Goal: Task Accomplishment & Management: Use online tool/utility

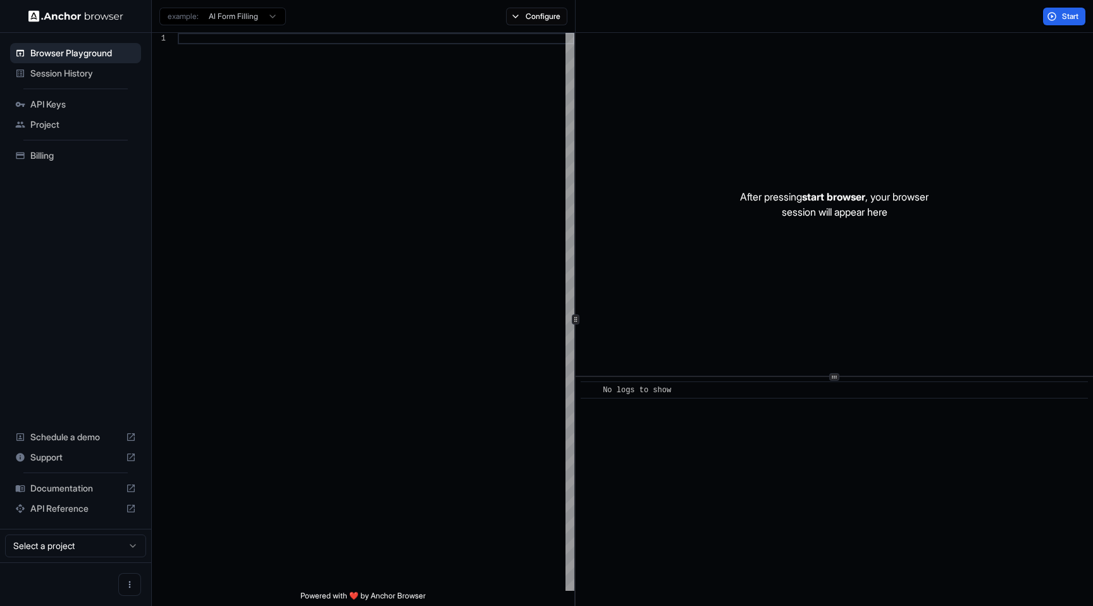
scroll to position [114, 0]
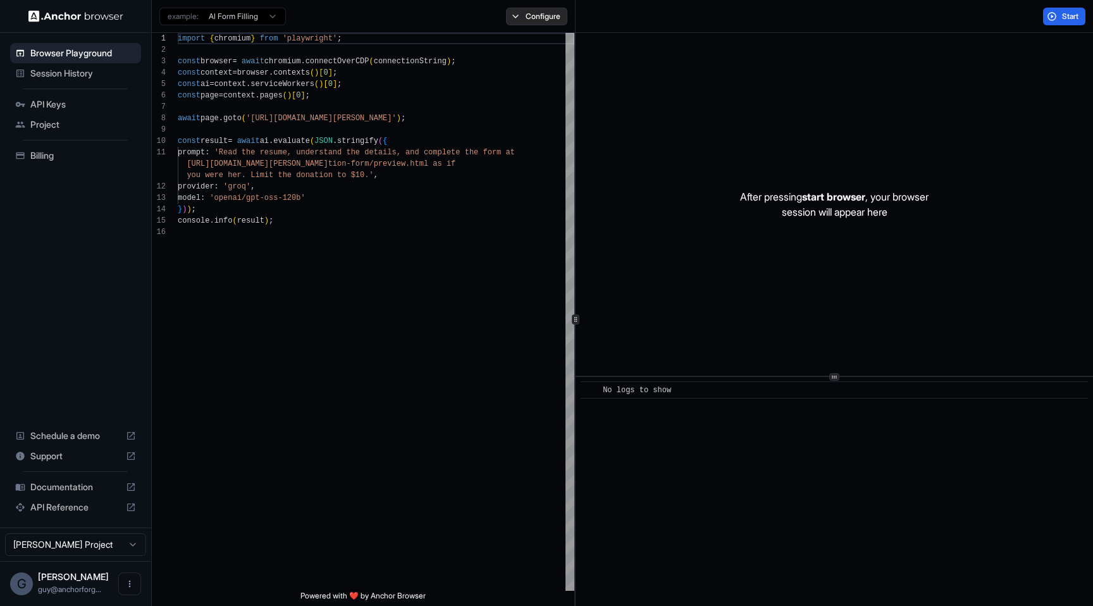
click at [555, 9] on button "Configure" at bounding box center [536, 17] width 61 height 18
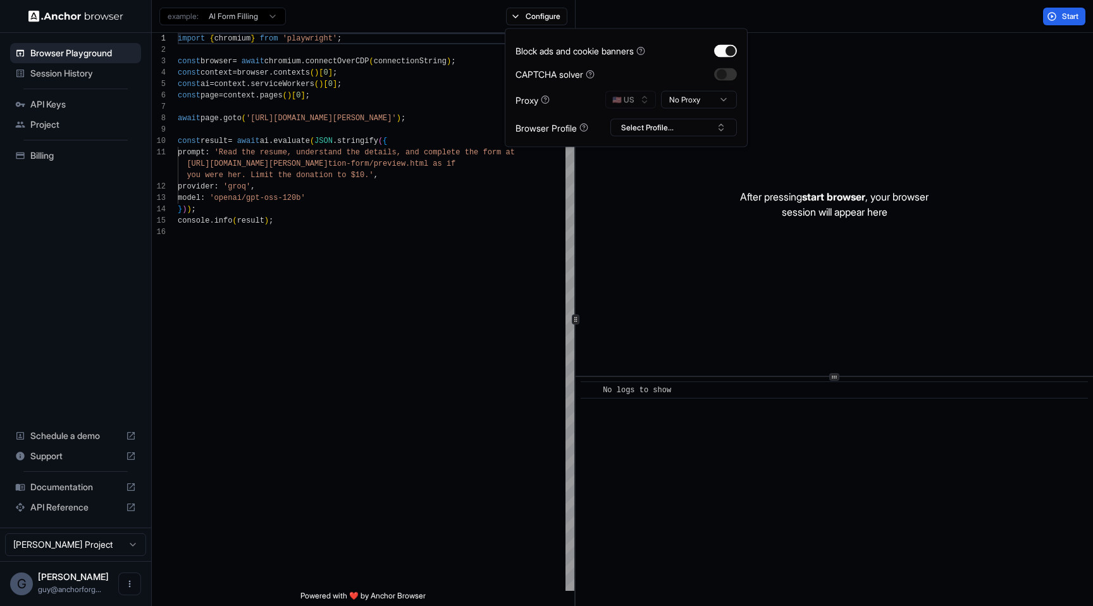
click at [656, 116] on div "Block ads and cookie banners CAPTCHA solver Proxy 🇺🇸 US No Proxy Browser Profil…" at bounding box center [626, 87] width 221 height 97
click at [656, 121] on button "Select Profile..." at bounding box center [673, 128] width 127 height 18
click at [651, 173] on div "test" at bounding box center [674, 175] width 120 height 18
type textarea "**********"
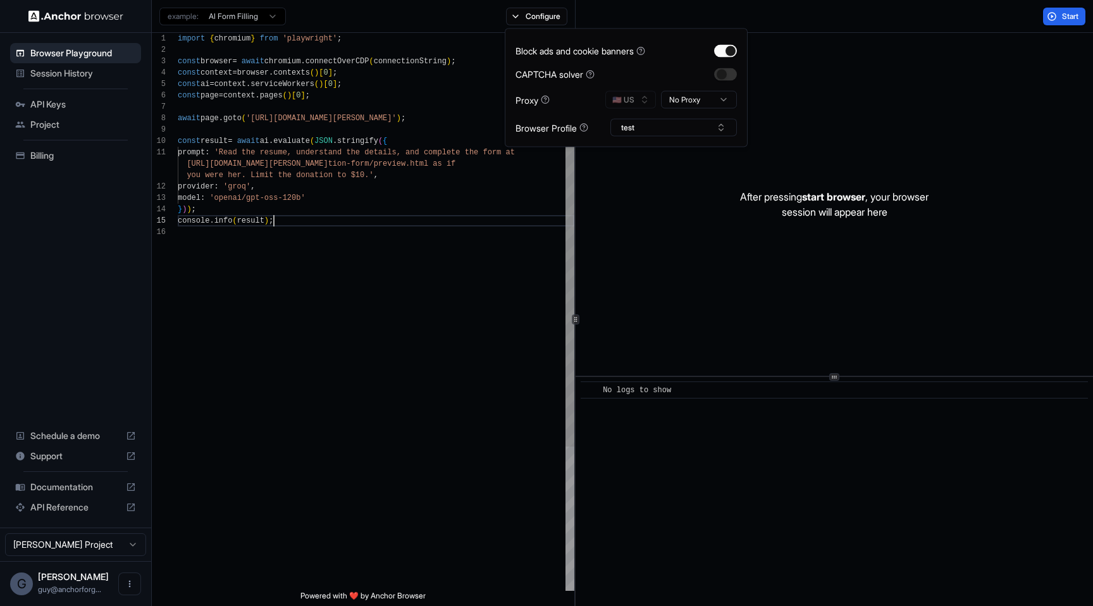
click at [487, 221] on div "import { chromium } from 'playwright' ; const browser = await chromium . connec…" at bounding box center [376, 408] width 397 height 751
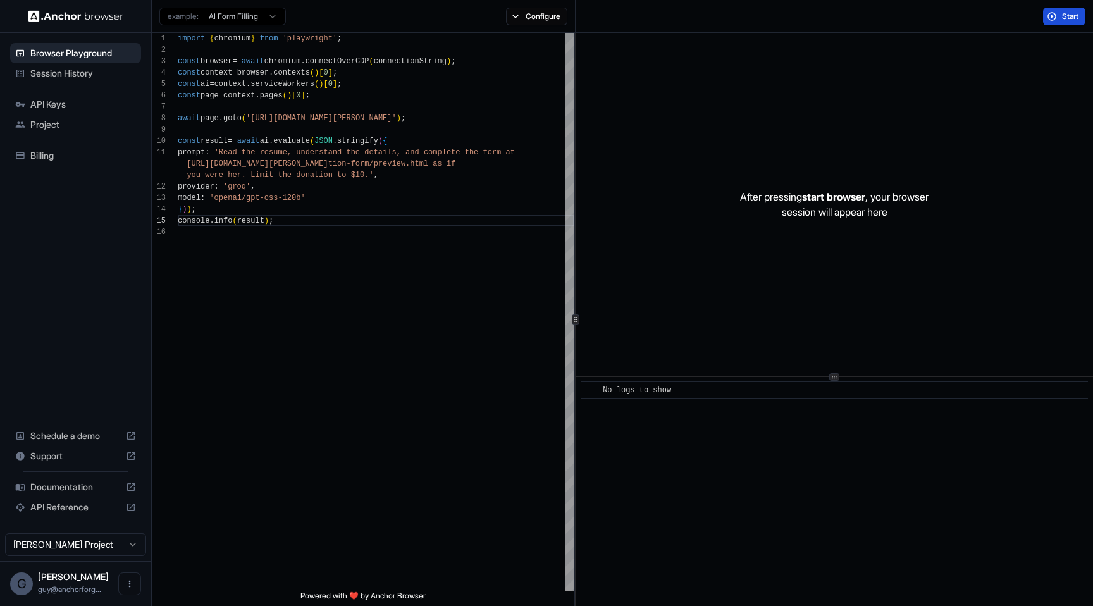
click at [1055, 9] on button "Start" at bounding box center [1064, 17] width 42 height 18
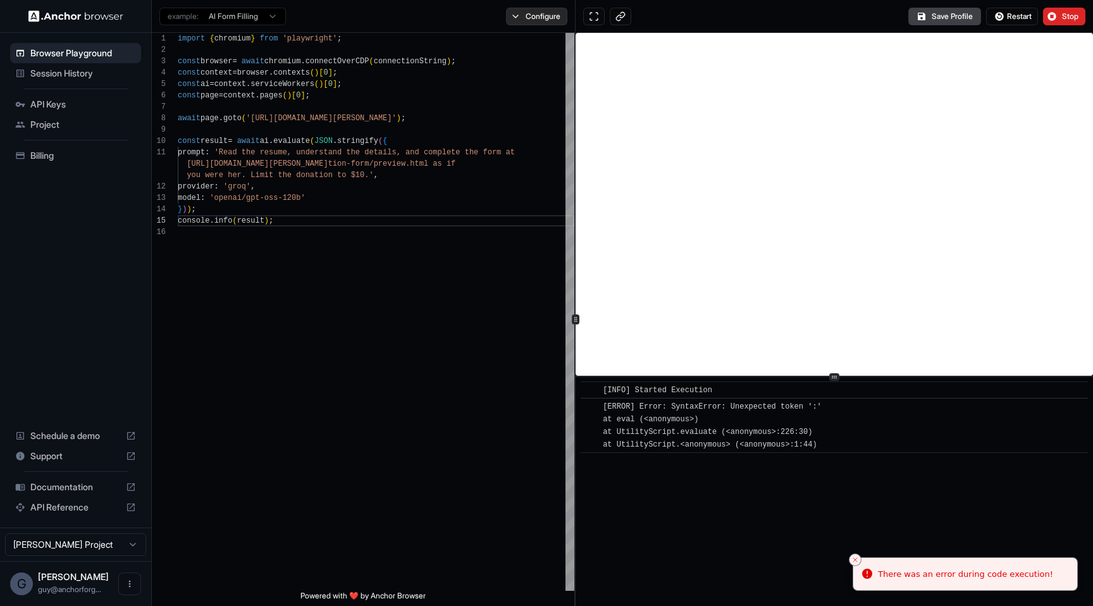
click at [532, 10] on button "Configure" at bounding box center [536, 17] width 61 height 18
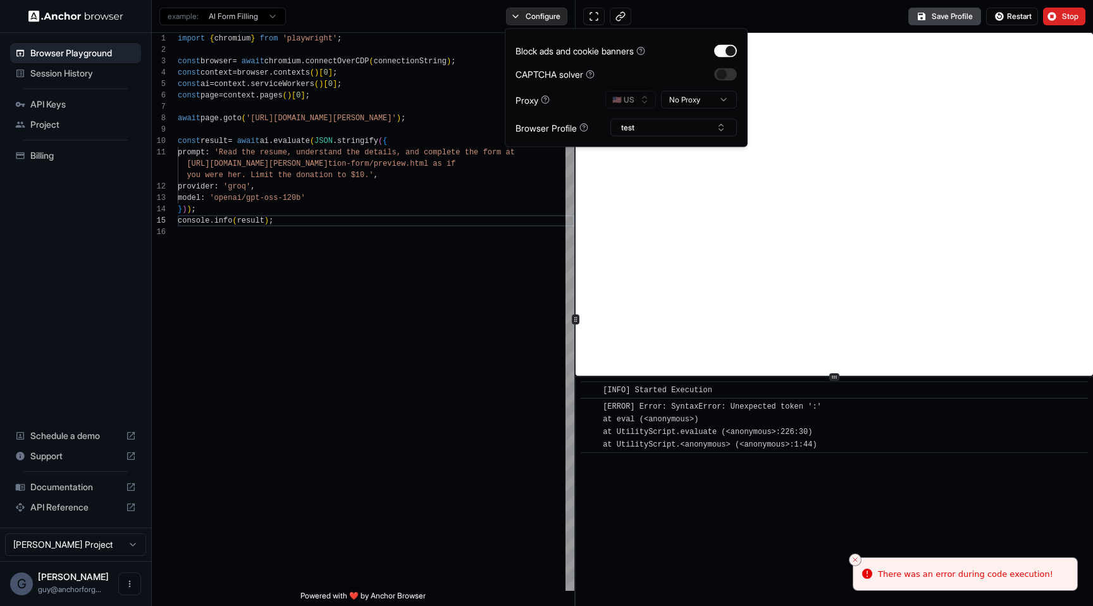
click at [532, 10] on button "Configure" at bounding box center [536, 17] width 61 height 18
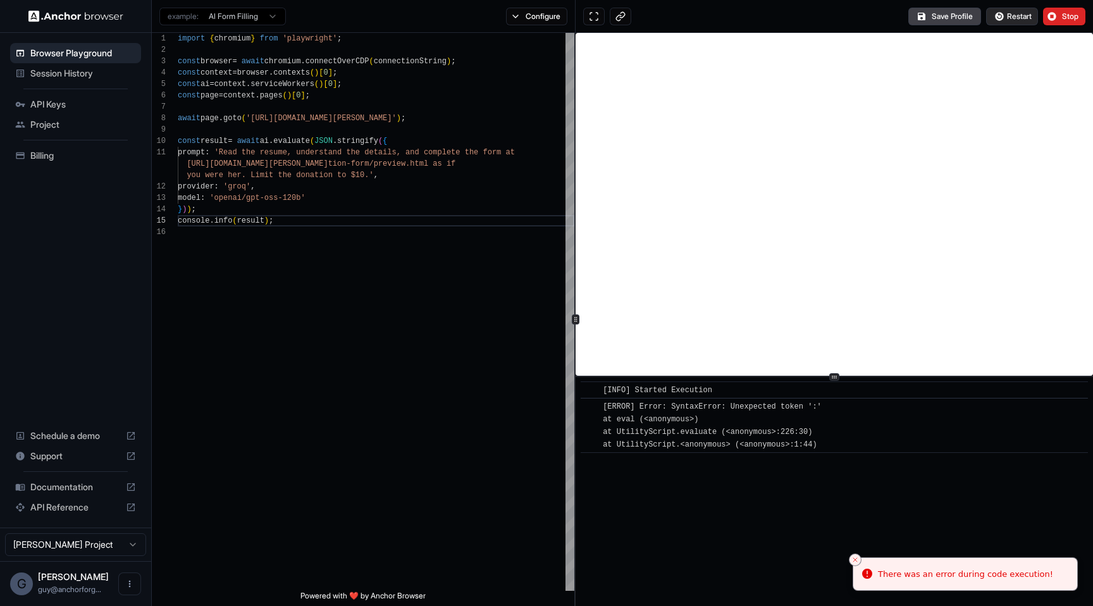
click at [1017, 14] on span "Restart" at bounding box center [1019, 16] width 25 height 10
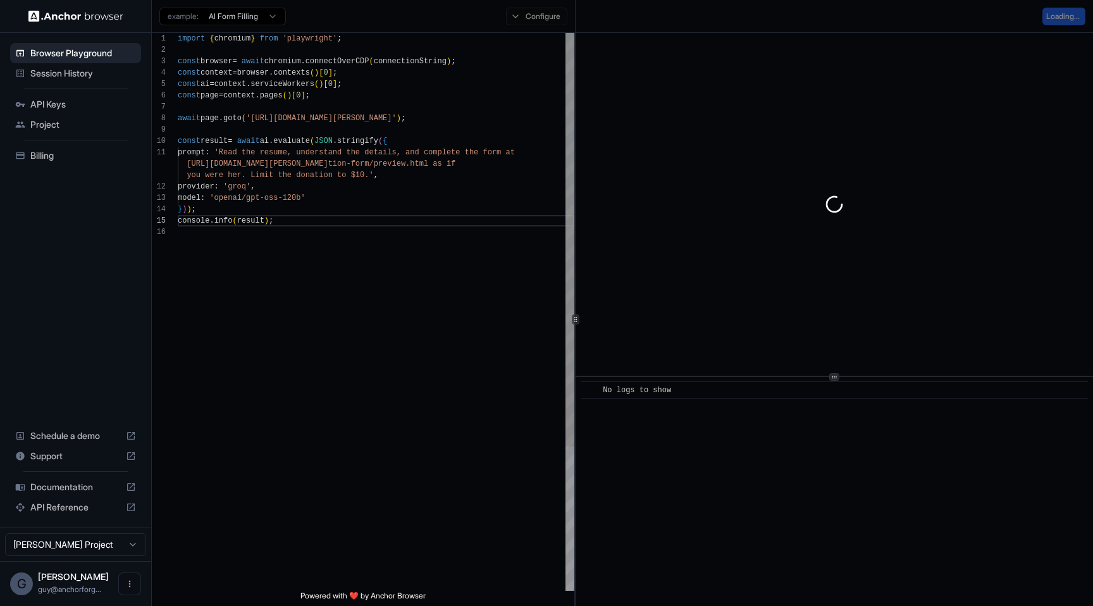
scroll to position [80, 0]
click at [369, 339] on div "import { chromium } from 'playwright' ; const browser = await chromium . connec…" at bounding box center [376, 408] width 397 height 751
click at [561, 207] on div "import { chromium } from 'playwright' ; const browser = await chromium . connec…" at bounding box center [376, 408] width 397 height 751
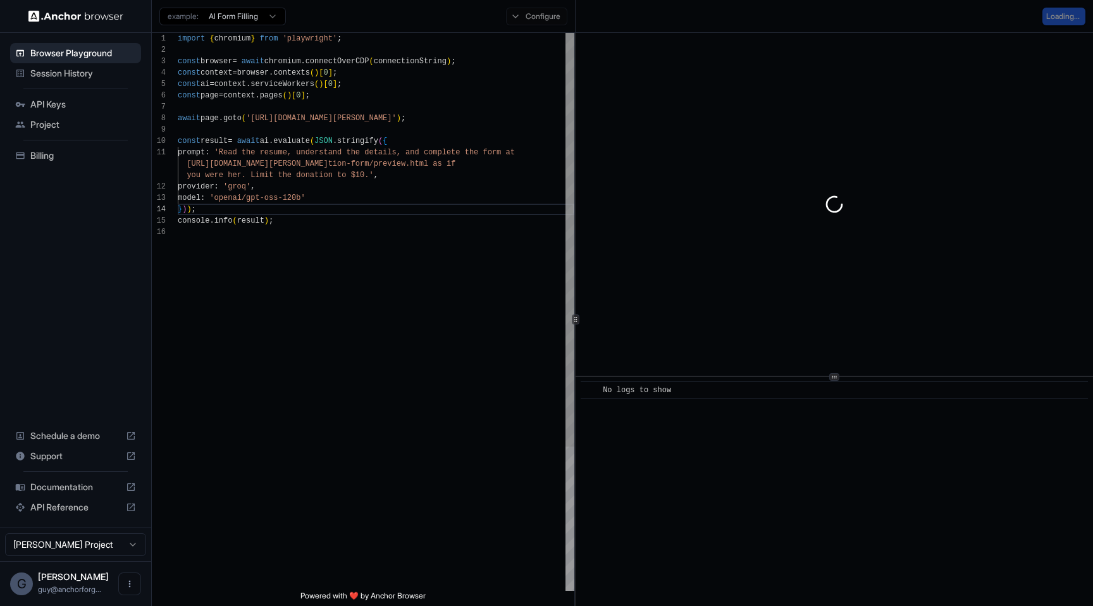
click at [522, 264] on div "import { chromium } from 'playwright' ; const browser = await chromium . connec…" at bounding box center [376, 408] width 397 height 751
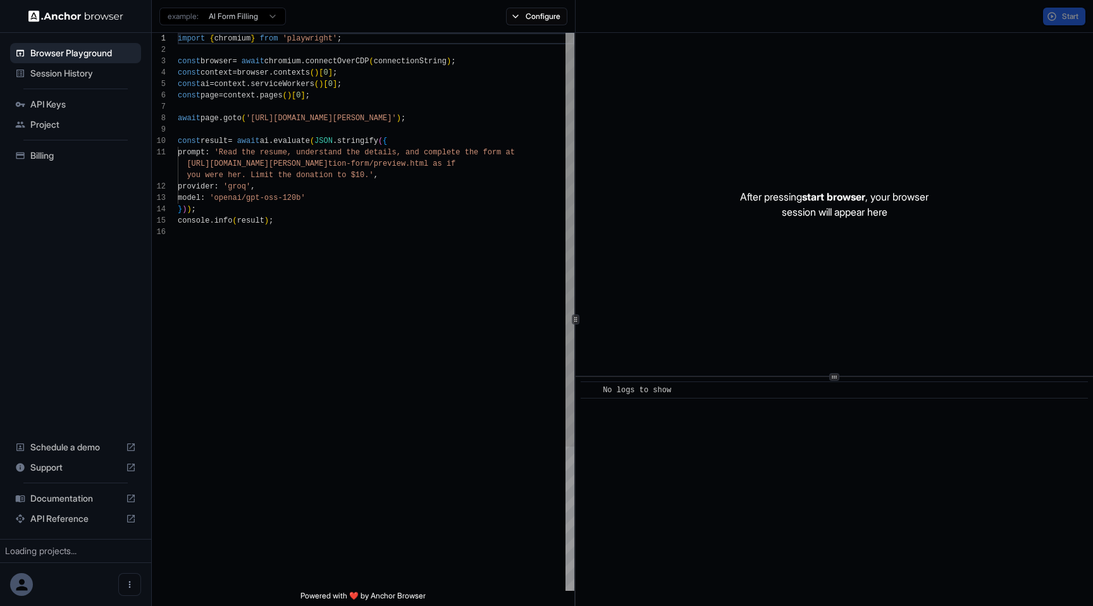
scroll to position [114, 0]
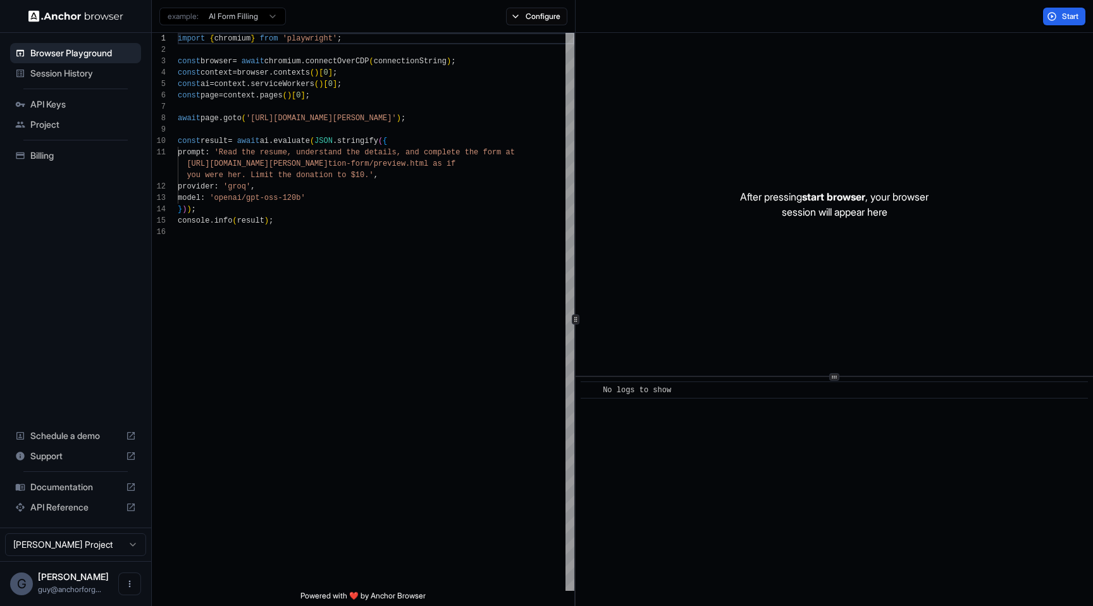
click at [561, 27] on div "example: AI Form Filling Configure" at bounding box center [364, 16] width 424 height 33
click at [554, 17] on button "Configure" at bounding box center [536, 17] width 61 height 18
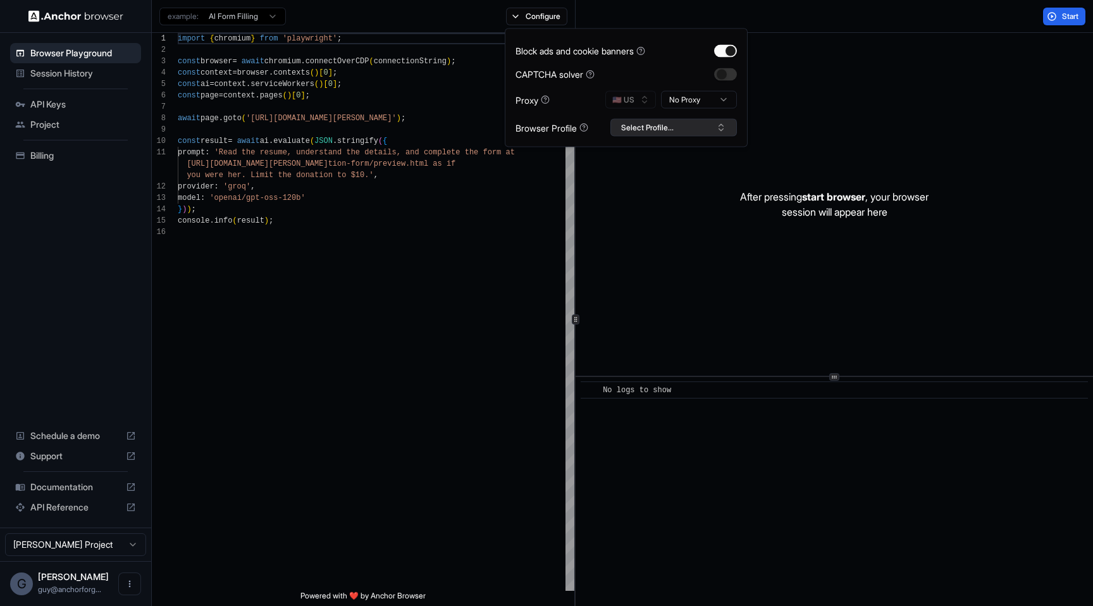
click at [648, 135] on button "Select Profile..." at bounding box center [673, 128] width 127 height 18
click at [645, 173] on div "test" at bounding box center [674, 175] width 120 height 18
type textarea "**********"
click at [480, 271] on div "import { chromium } from 'playwright' ; const browser = await chromium . connec…" at bounding box center [376, 408] width 397 height 751
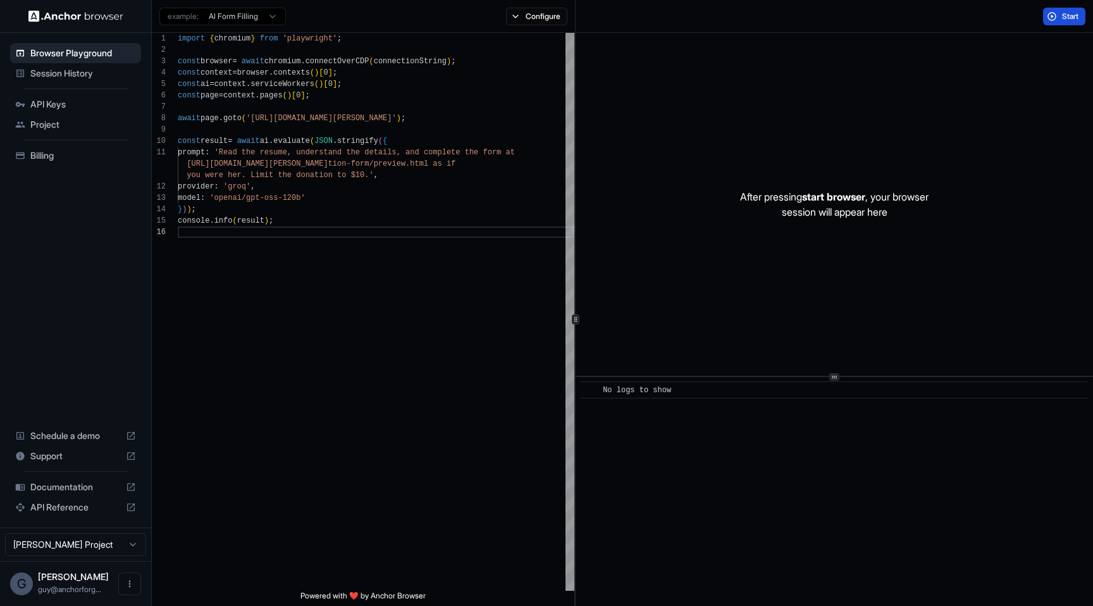
click at [1068, 22] on button "Start" at bounding box center [1064, 17] width 42 height 18
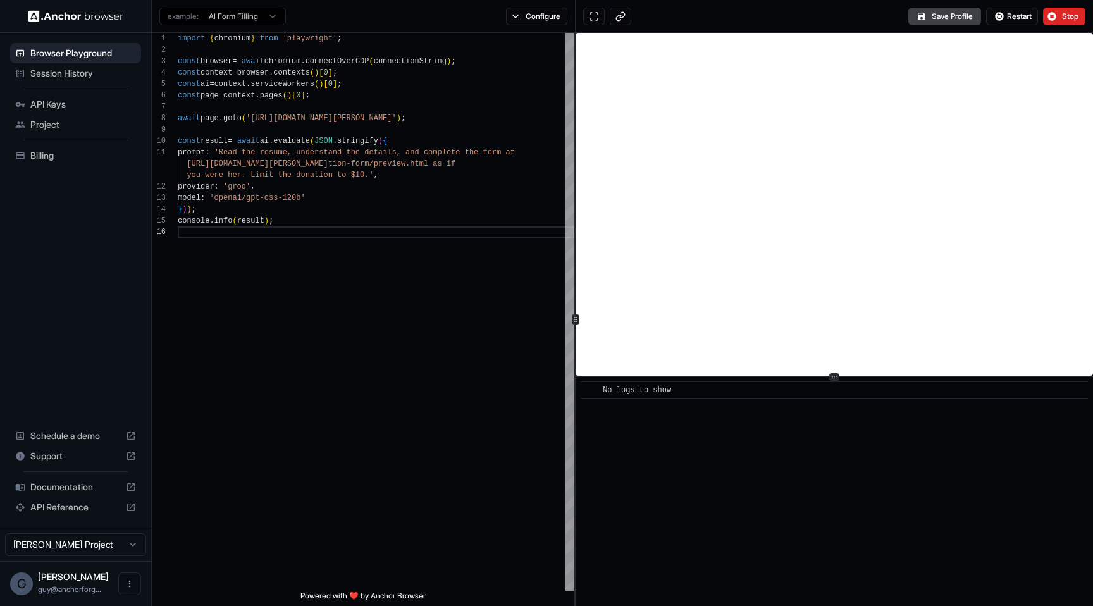
click at [649, 438] on div "​ No logs to show" at bounding box center [834, 491] width 517 height 229
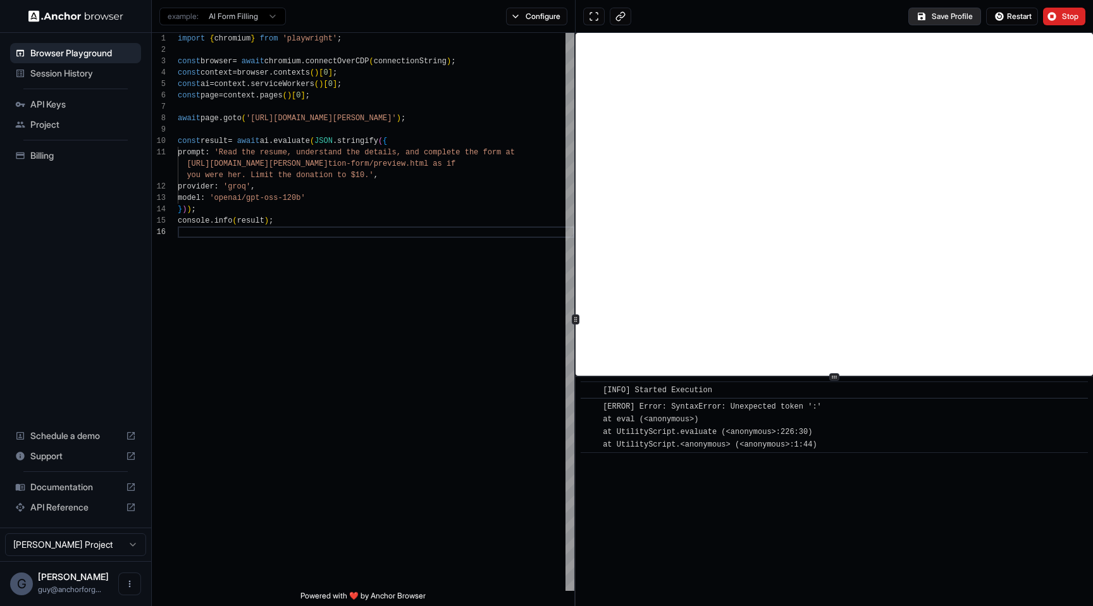
click at [953, 14] on button "Save Profile" at bounding box center [944, 17] width 73 height 18
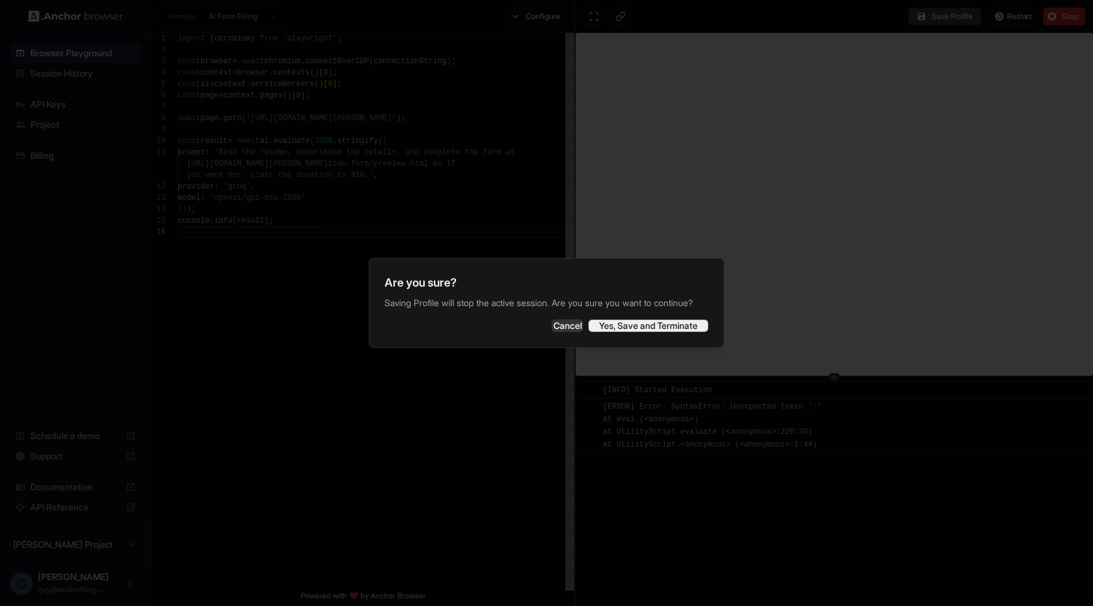
click at [652, 328] on button "Yes, Save and Terminate" at bounding box center [648, 325] width 120 height 13
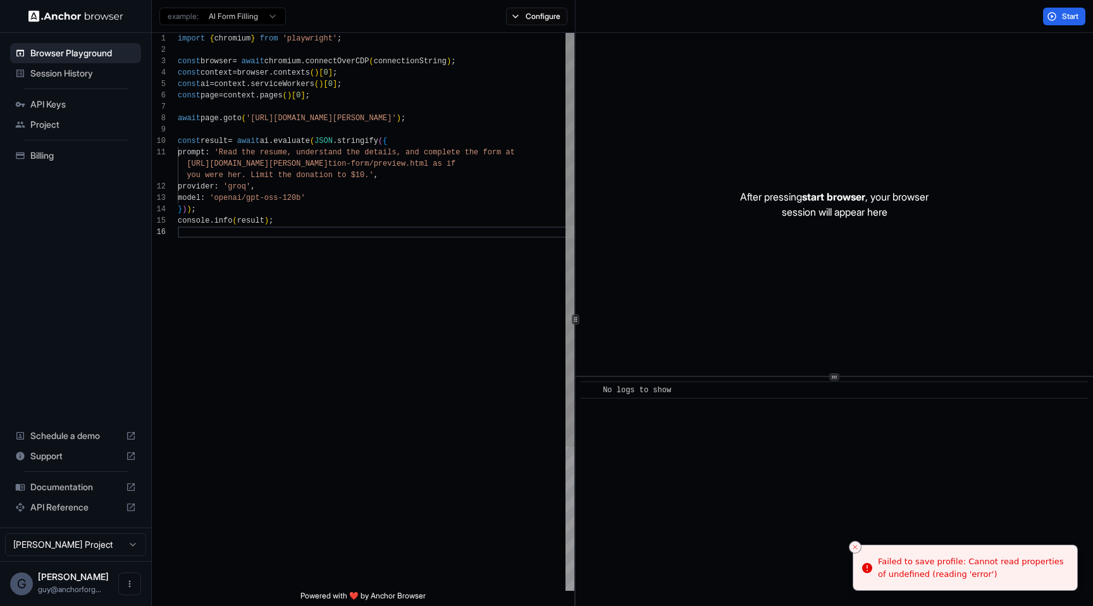
click at [539, 300] on div "import { chromium } from 'playwright' ; const browser = await chromium . connec…" at bounding box center [376, 408] width 397 height 751
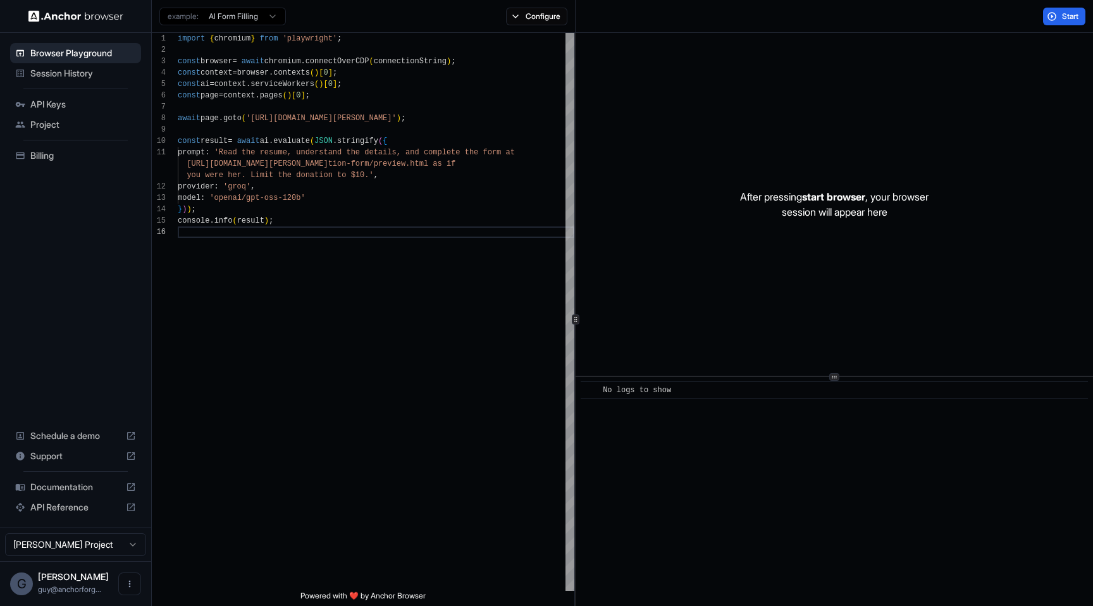
click at [1076, 6] on div "Start" at bounding box center [834, 16] width 517 height 33
click at [544, 13] on button "Configure" at bounding box center [536, 17] width 61 height 18
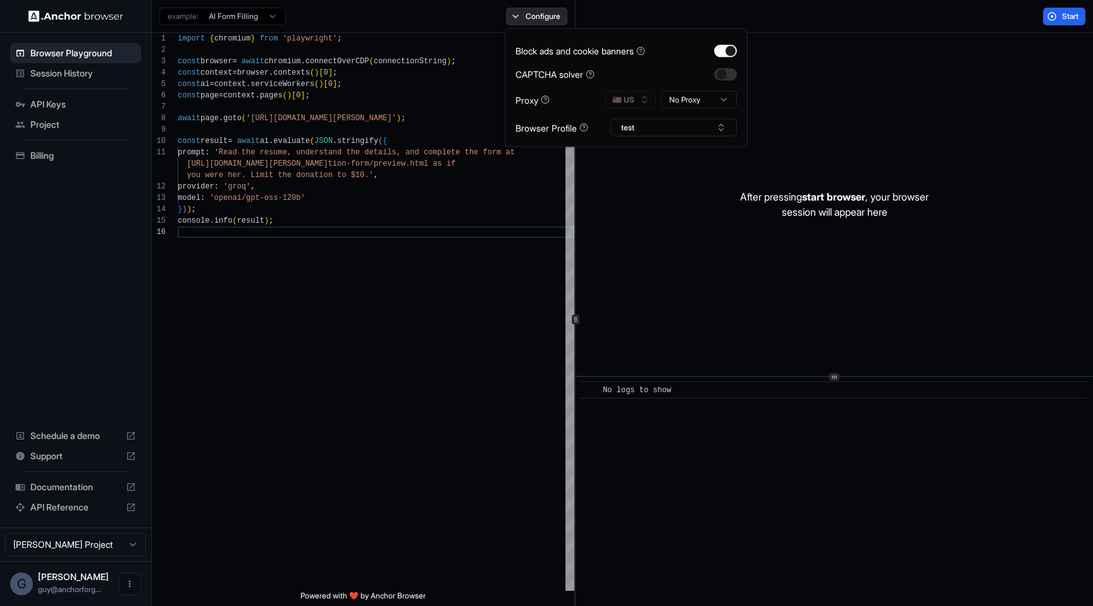
click at [544, 13] on button "Configure" at bounding box center [536, 17] width 61 height 18
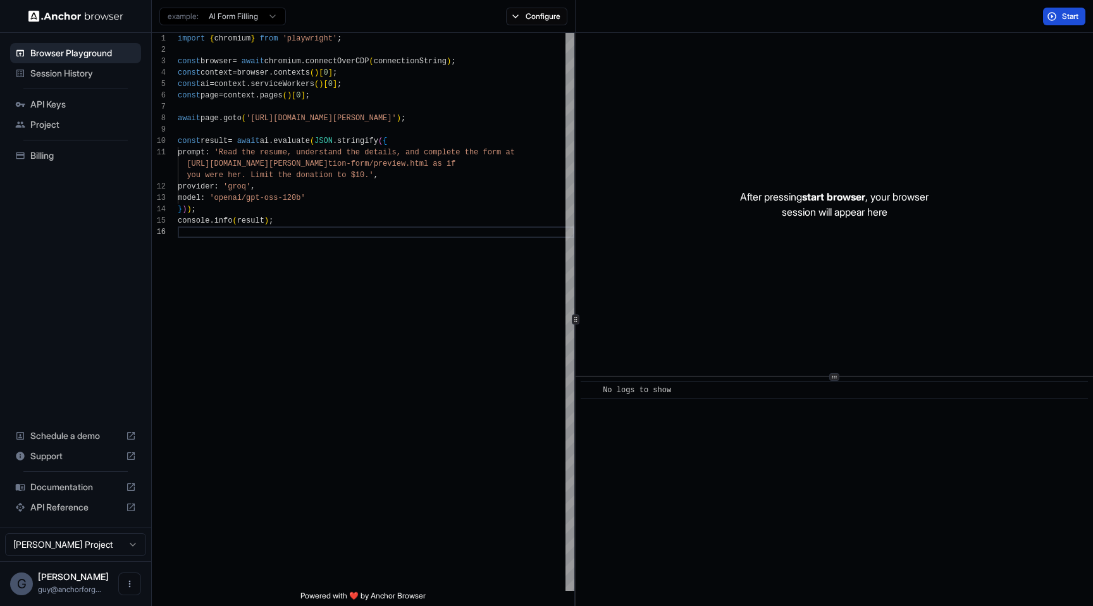
click at [1053, 16] on button "Start" at bounding box center [1064, 17] width 42 height 18
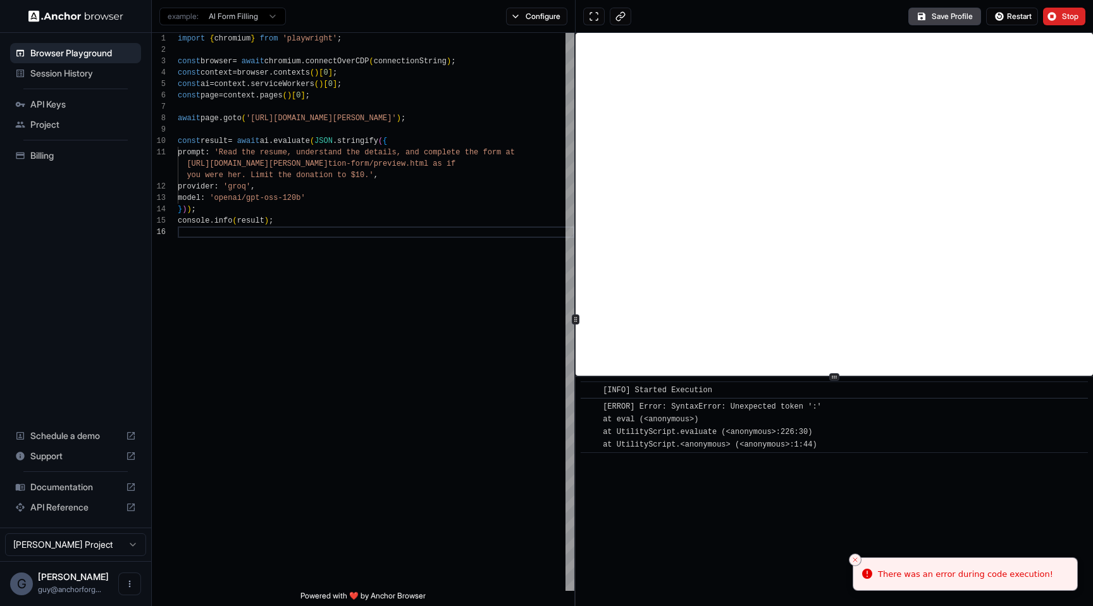
click at [538, 3] on div "example: AI Form Filling Configure" at bounding box center [364, 16] width 424 height 33
click at [534, 10] on button "Configure" at bounding box center [536, 17] width 61 height 18
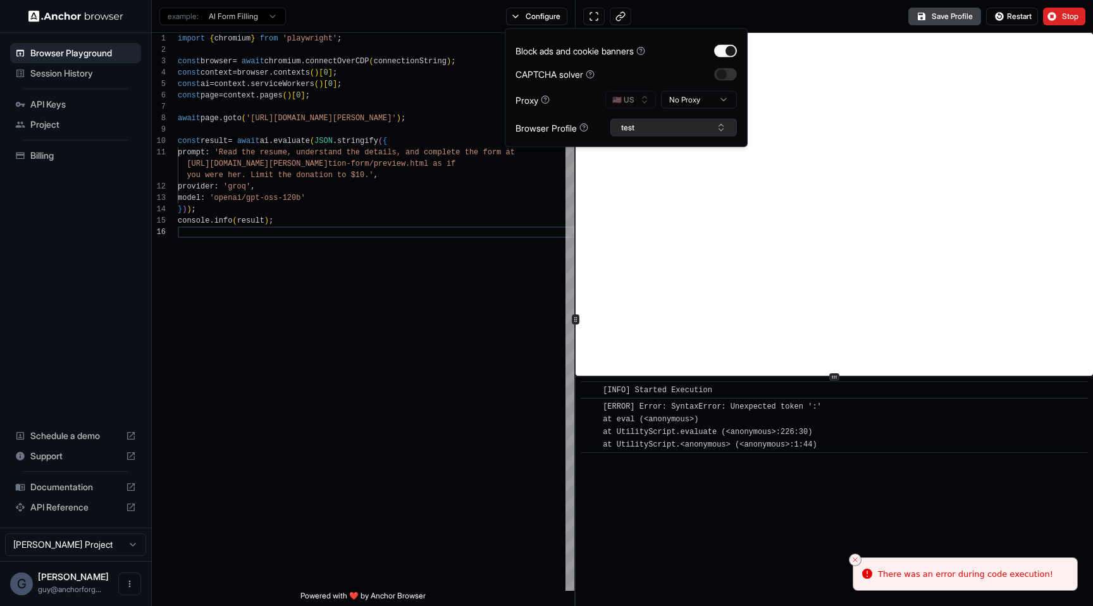
click at [648, 130] on button "test" at bounding box center [673, 128] width 127 height 18
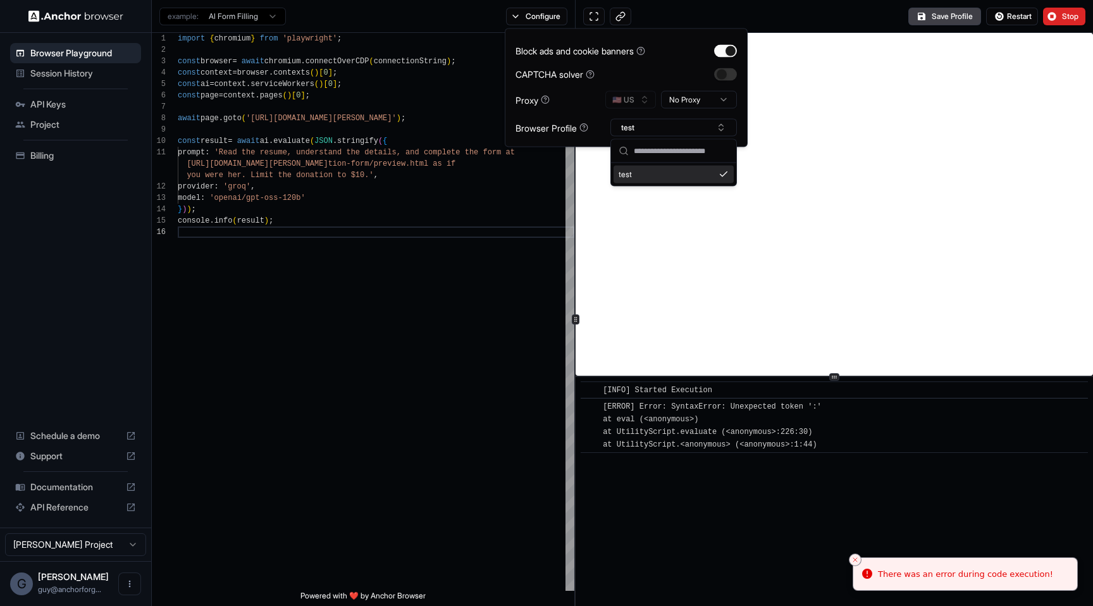
click at [587, 120] on div "Browser Profile test" at bounding box center [626, 128] width 221 height 18
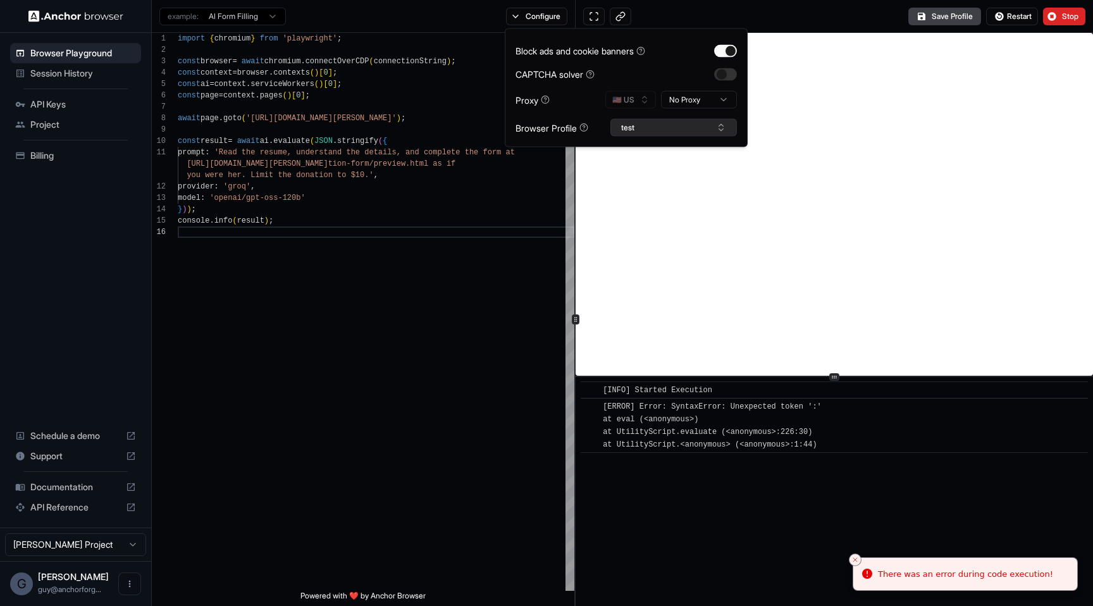
click at [653, 133] on button "test" at bounding box center [673, 128] width 127 height 18
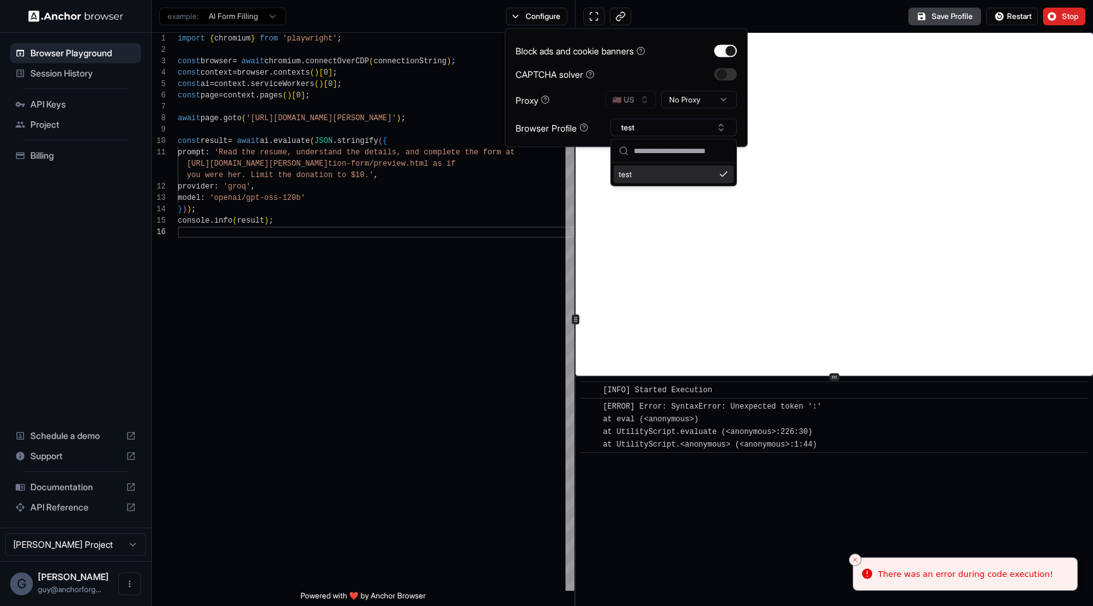
click at [652, 147] on input "text" at bounding box center [681, 151] width 95 height 23
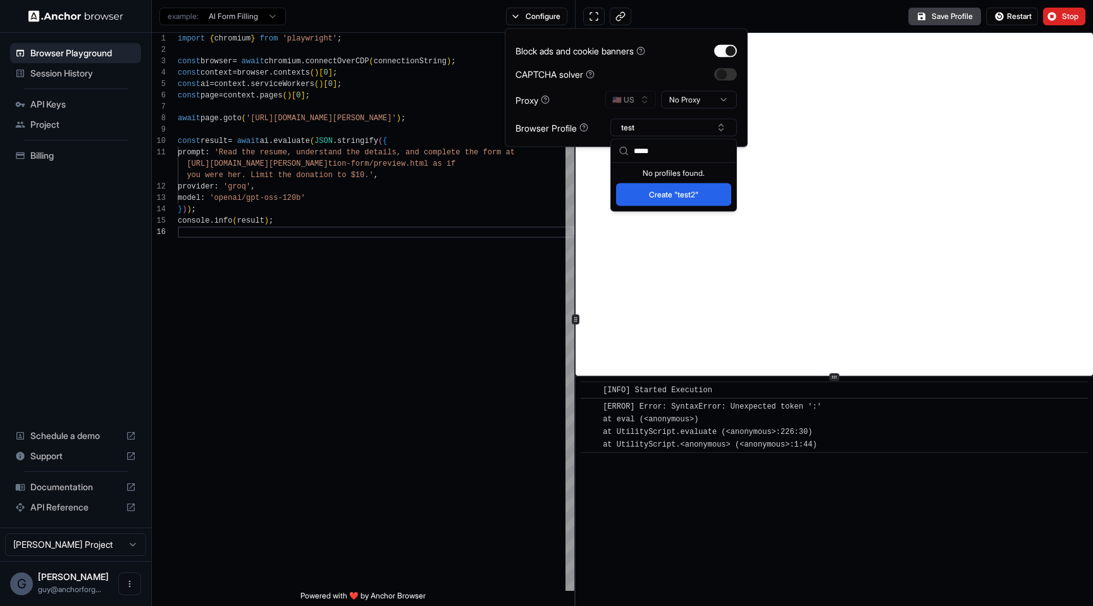
type input "*****"
click at [651, 199] on button "Create "test2"" at bounding box center [673, 194] width 115 height 23
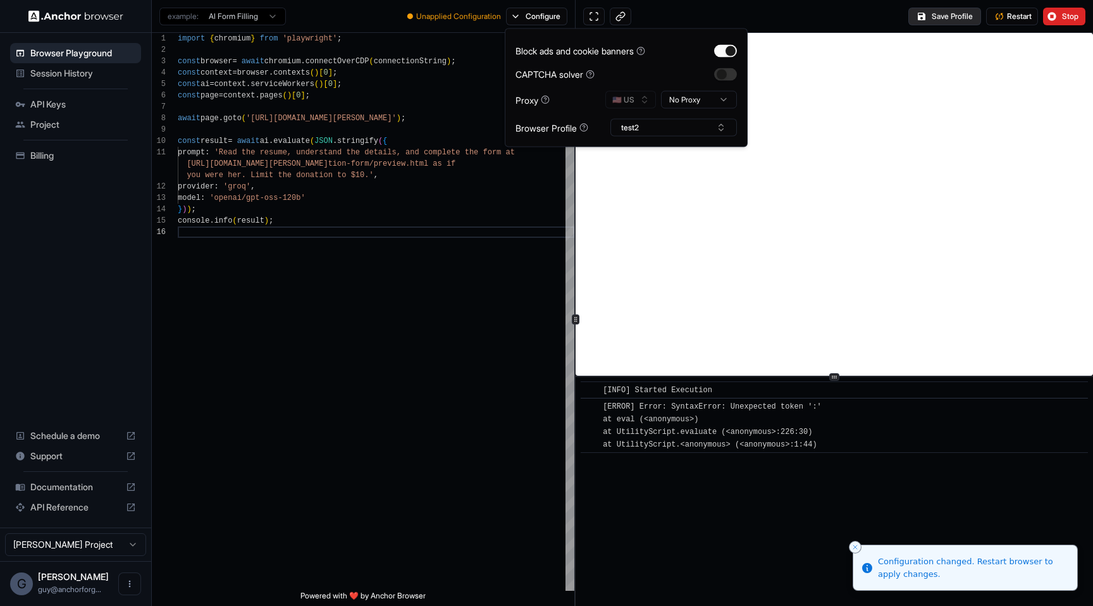
click at [940, 18] on button "Save Profile" at bounding box center [944, 17] width 73 height 18
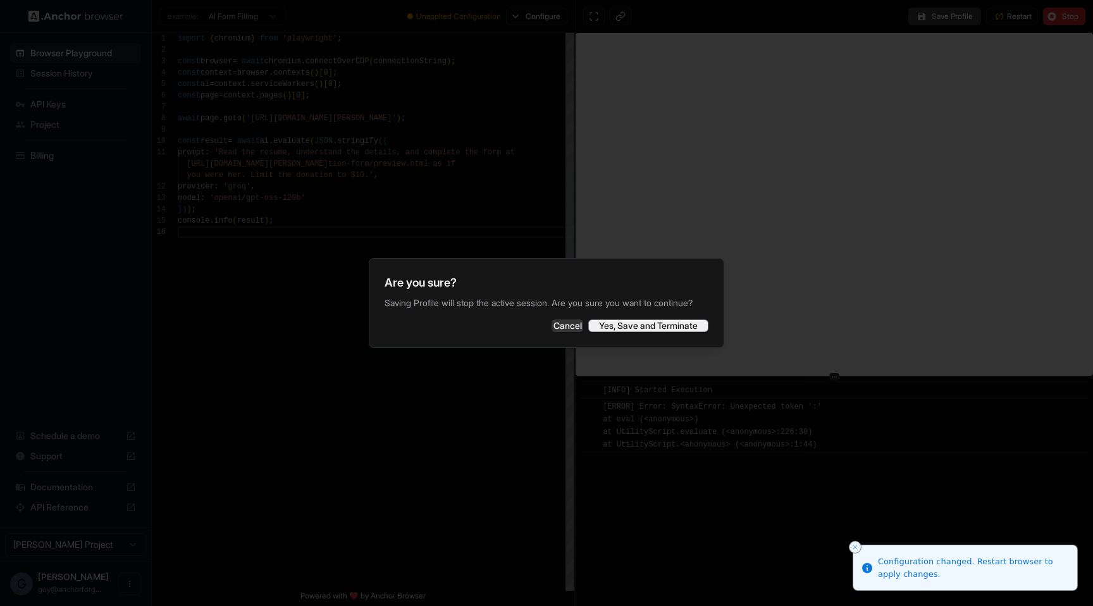
click at [655, 329] on button "Yes, Save and Terminate" at bounding box center [648, 325] width 120 height 13
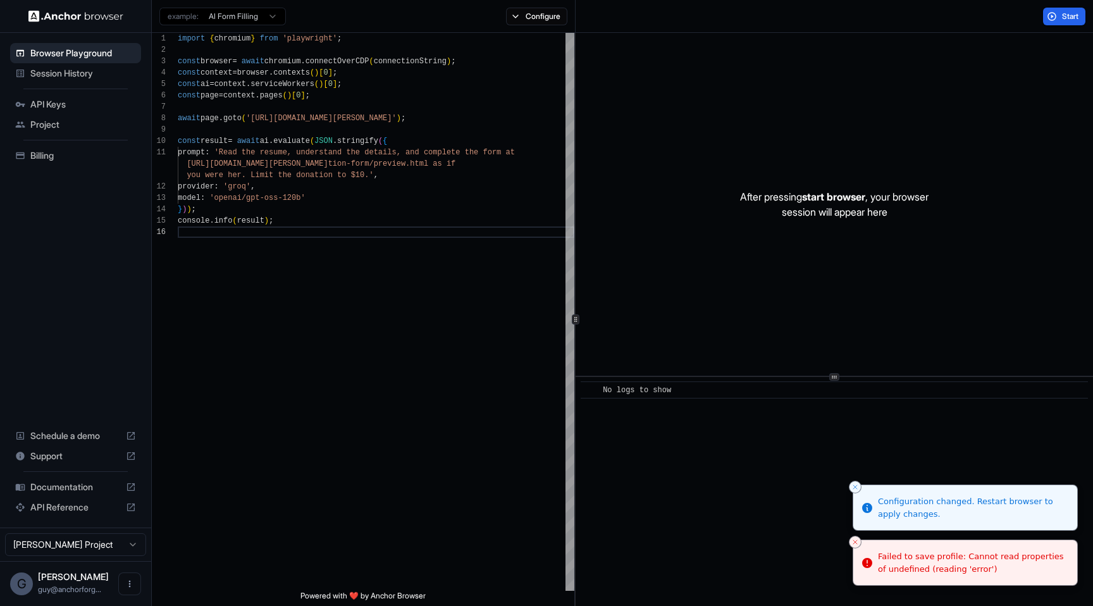
click at [865, 553] on li "Failed to save profile: Cannot read properties of undefined (reading 'error')" at bounding box center [965, 563] width 225 height 46
click at [858, 546] on button "Close toast" at bounding box center [855, 542] width 13 height 13
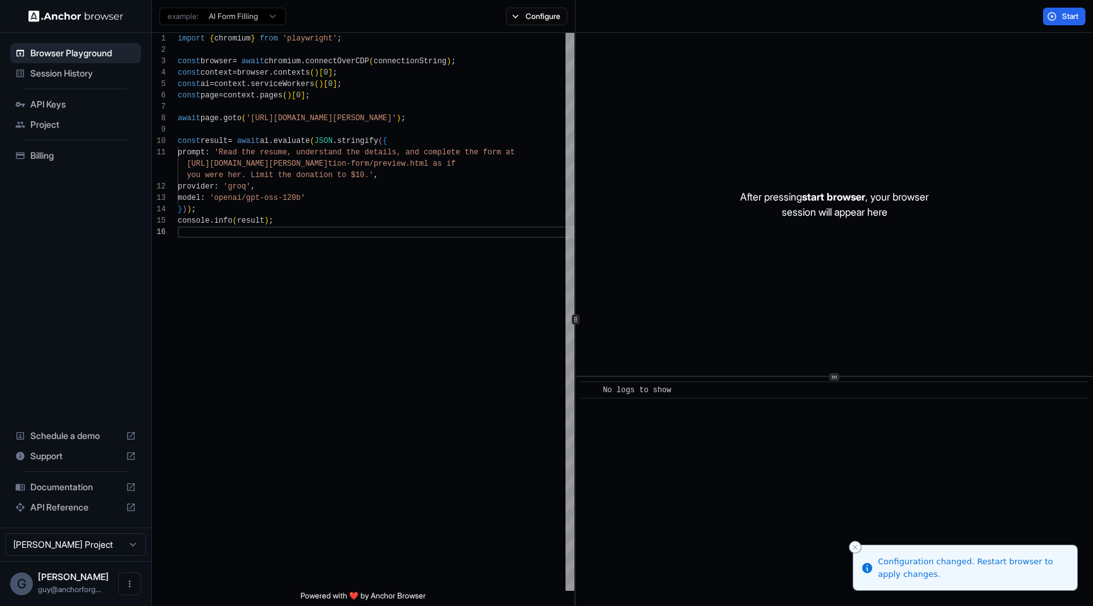
click at [857, 545] on icon "Close toast" at bounding box center [855, 547] width 8 height 8
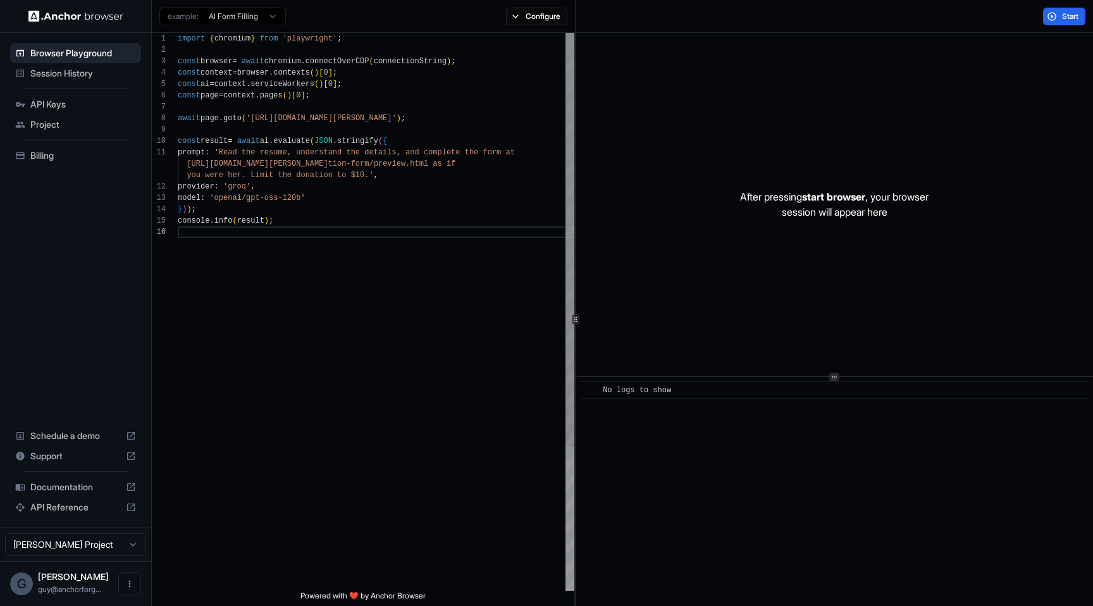
click at [464, 335] on div "import { chromium } from 'playwright' ; const browser = await chromium . connec…" at bounding box center [376, 408] width 397 height 751
click at [534, 15] on button "Configure" at bounding box center [536, 17] width 61 height 18
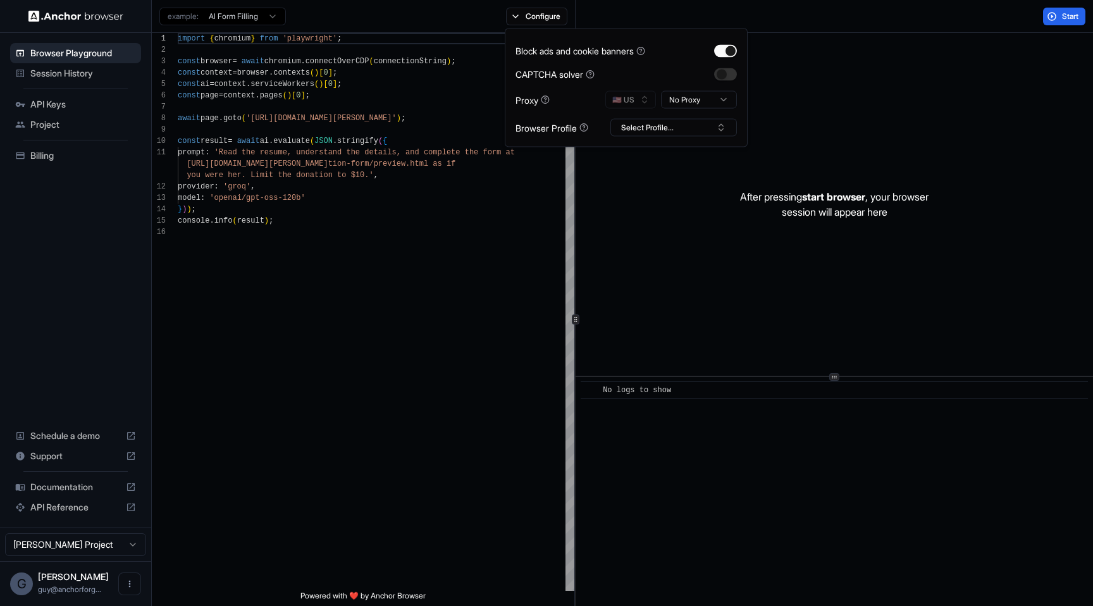
click at [689, 138] on div "Block ads and cookie banners CAPTCHA solver Proxy 🇺🇸 US No Proxy Browser Profil…" at bounding box center [626, 87] width 243 height 119
click at [698, 128] on button "Select Profile..." at bounding box center [673, 128] width 127 height 18
click at [668, 192] on div "test2" at bounding box center [674, 192] width 120 height 18
click at [751, 158] on div "After pressing start browser , your browser session will appear here" at bounding box center [834, 204] width 517 height 343
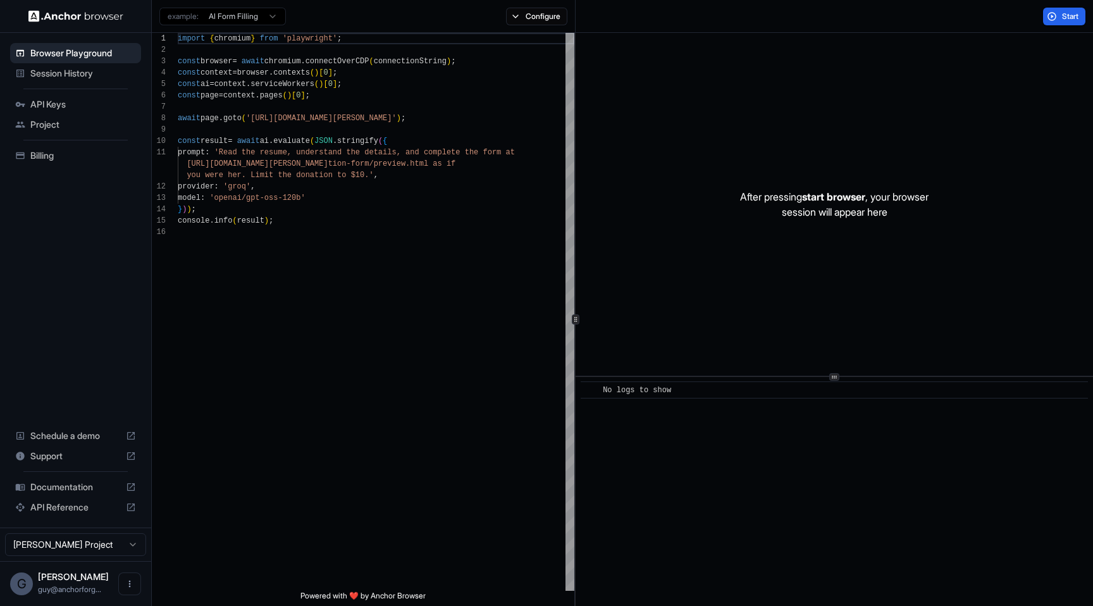
click at [1044, 29] on div "Start" at bounding box center [834, 16] width 517 height 33
click at [1053, 22] on button "Start" at bounding box center [1064, 17] width 42 height 18
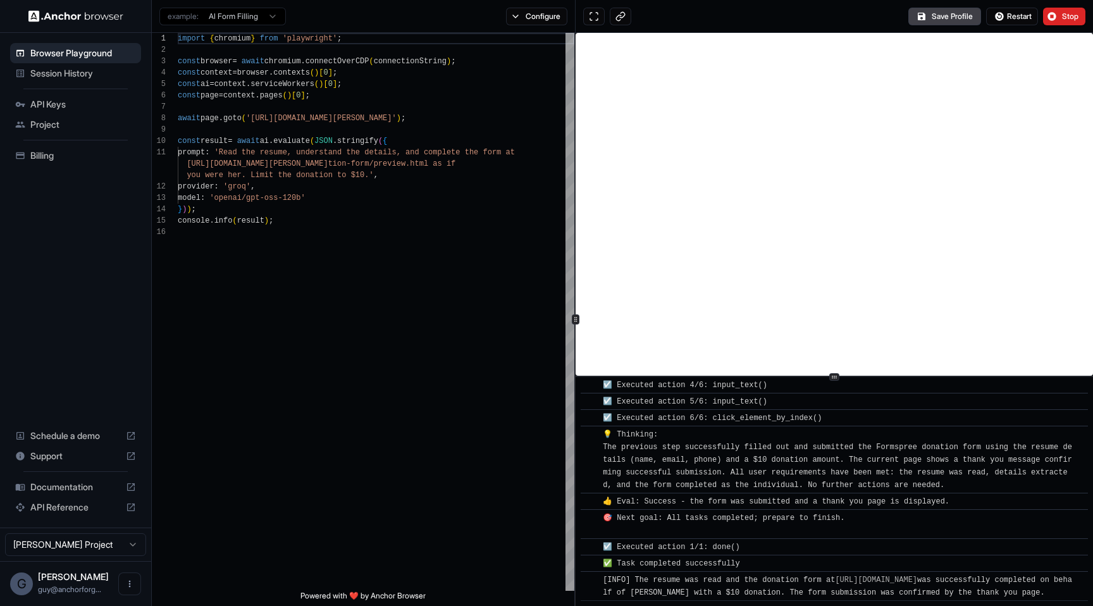
scroll to position [554, 0]
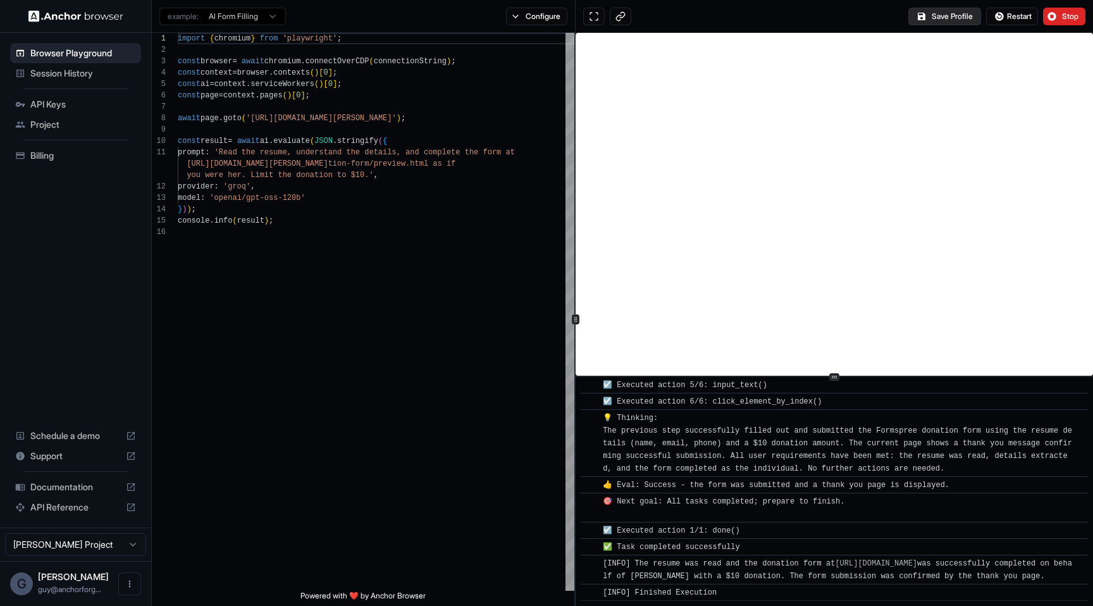
click at [949, 16] on button "Save Profile" at bounding box center [944, 17] width 73 height 18
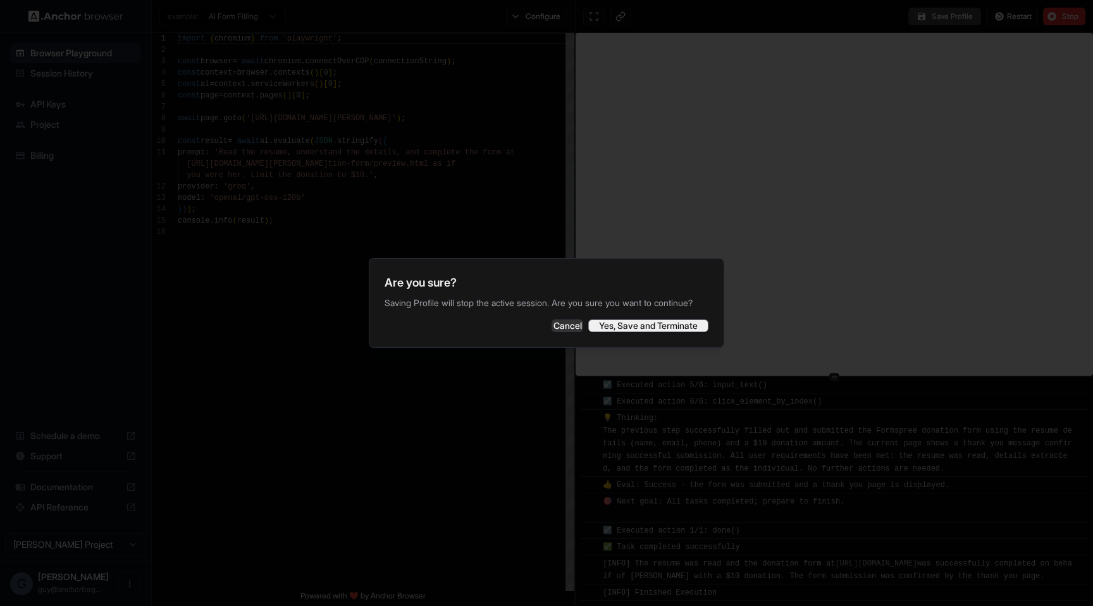
click at [650, 332] on button "Yes, Save and Terminate" at bounding box center [648, 325] width 120 height 13
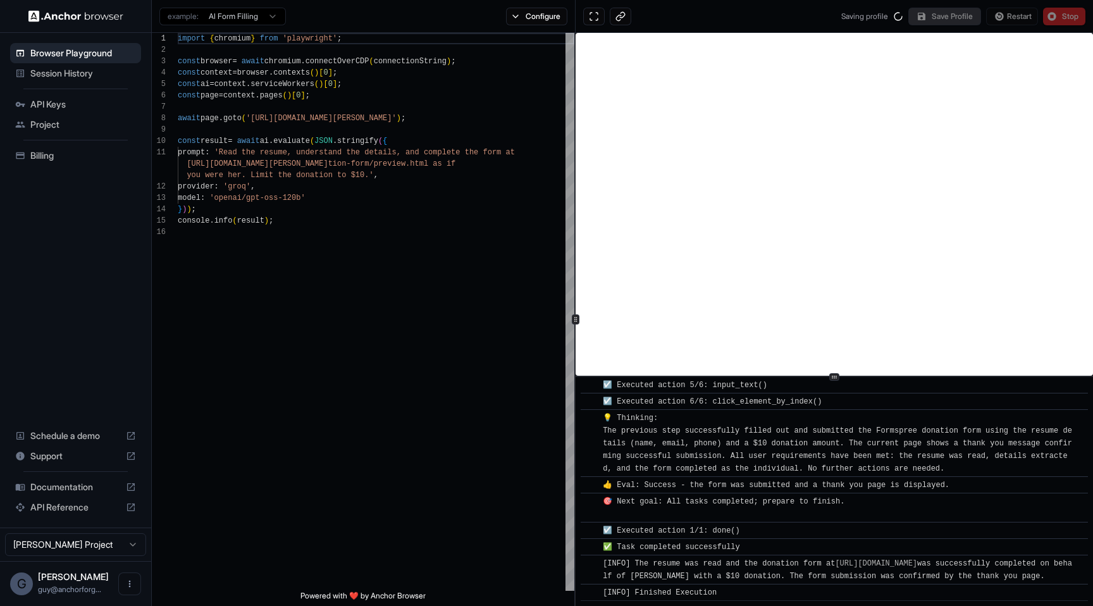
scroll to position [0, 0]
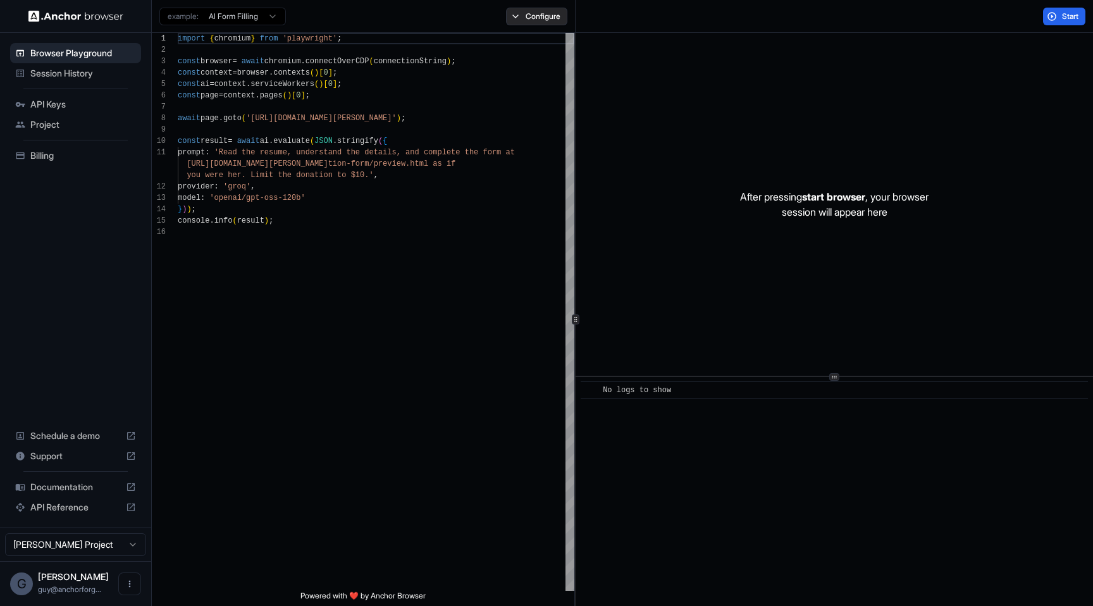
click at [547, 16] on button "Configure" at bounding box center [536, 17] width 61 height 18
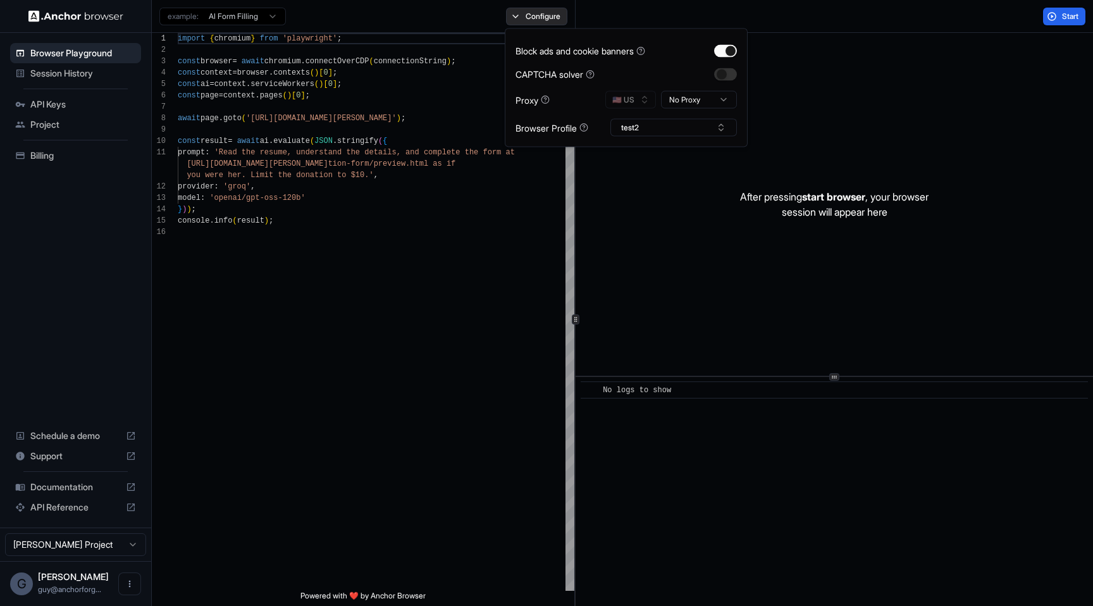
click at [546, 16] on button "Configure" at bounding box center [536, 17] width 61 height 18
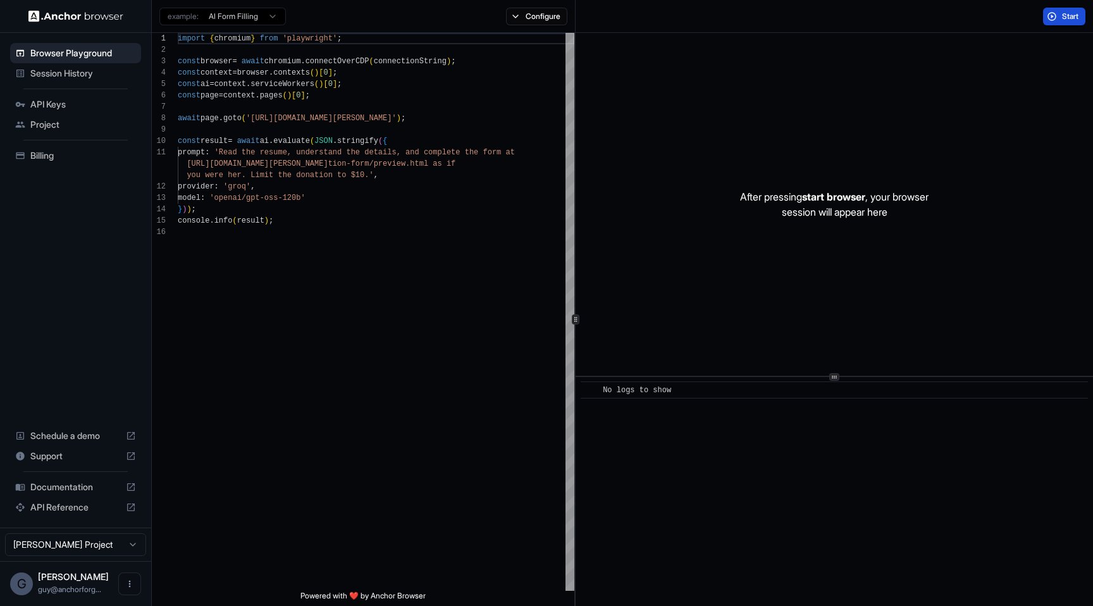
click at [1067, 17] on span "Start" at bounding box center [1071, 16] width 18 height 10
